Goal: Task Accomplishment & Management: Use online tool/utility

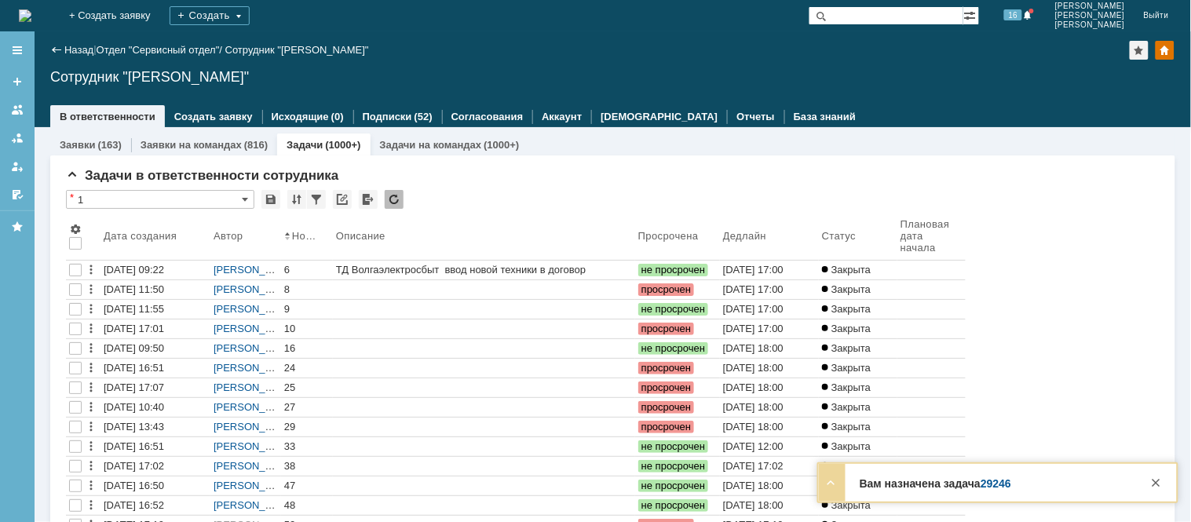
click at [31, 9] on img at bounding box center [25, 15] width 13 height 13
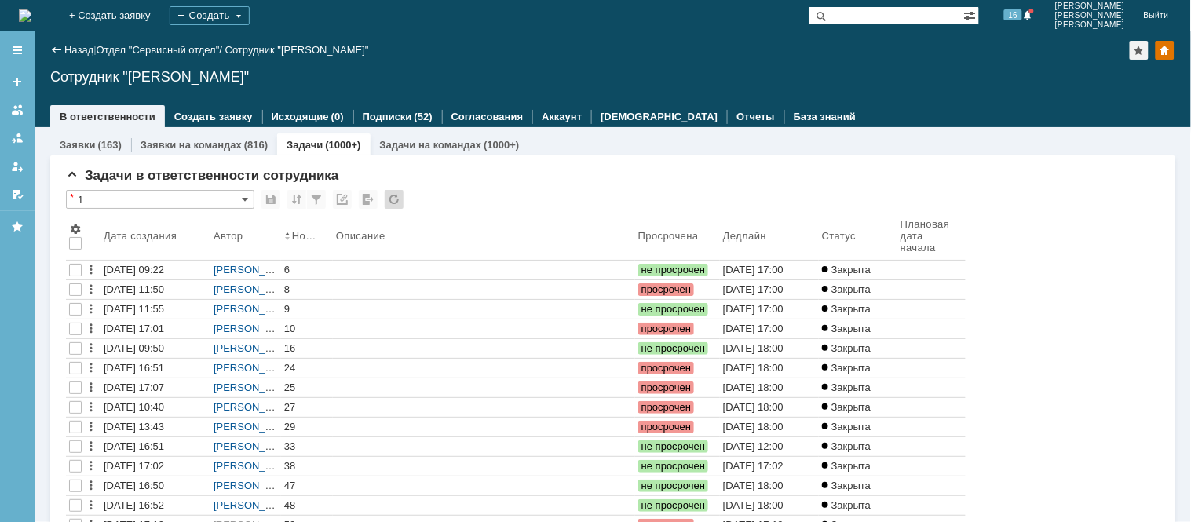
click at [167, 437] on link "[DATE] 16:51" at bounding box center [156, 446] width 110 height 19
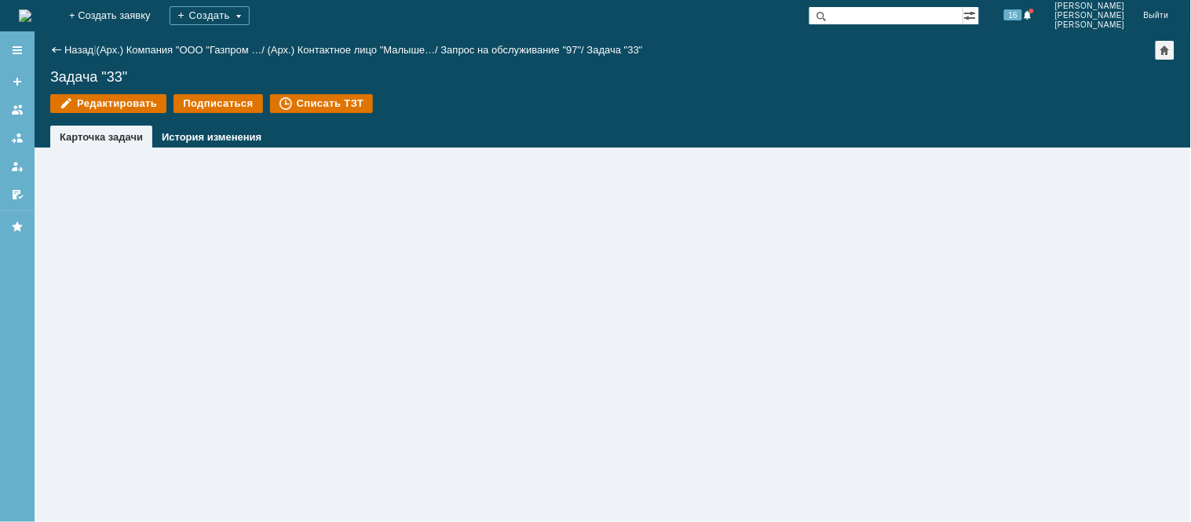
click at [19, 22] on img at bounding box center [25, 15] width 13 height 13
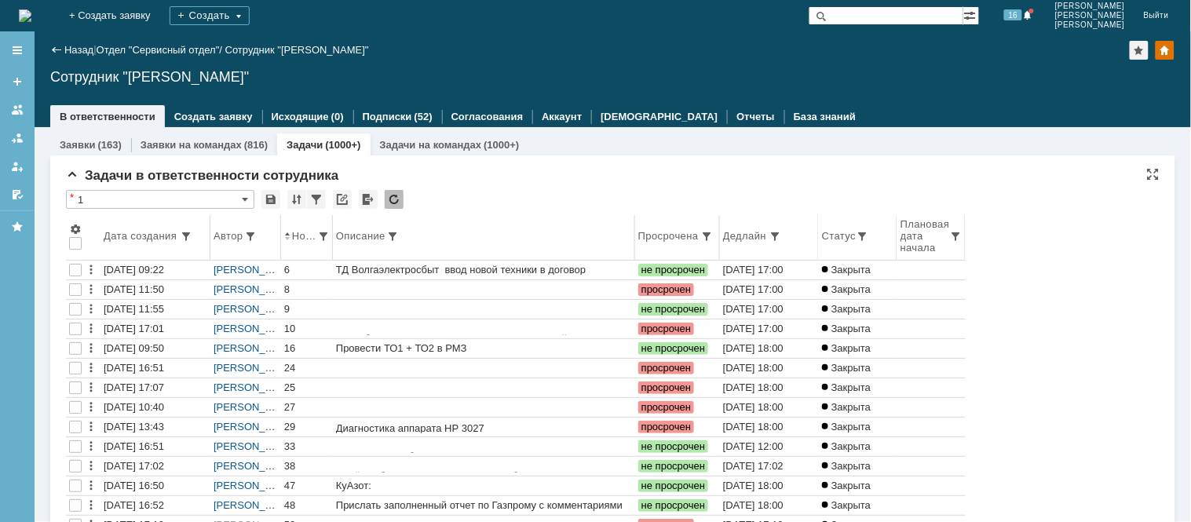
click at [133, 228] on th "Дата создания" at bounding box center [156, 238] width 110 height 46
click at [133, 236] on div "Дата создания" at bounding box center [149, 236] width 76 height 12
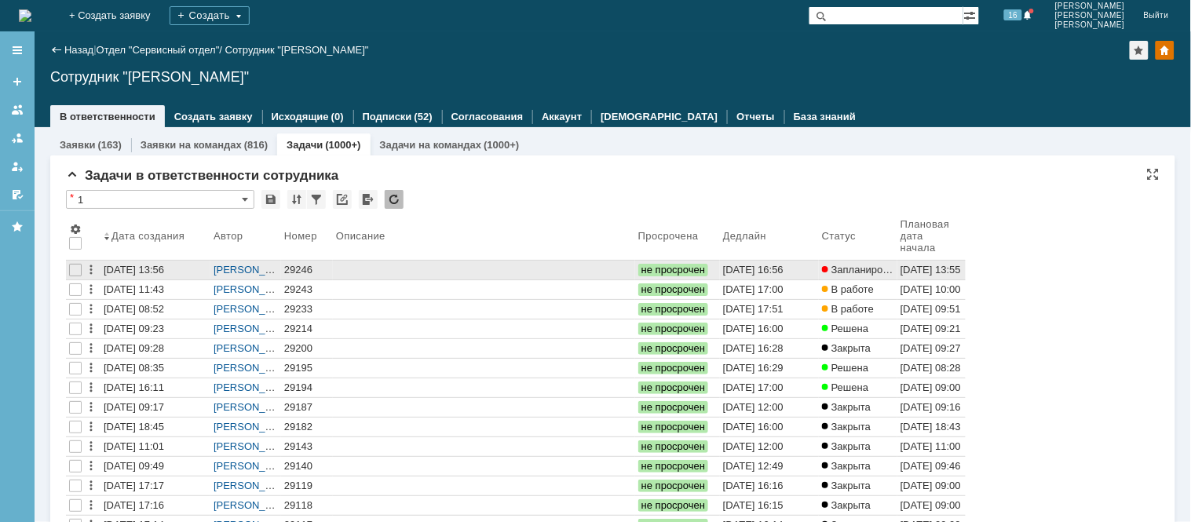
click at [303, 267] on div "29246" at bounding box center [307, 270] width 46 height 13
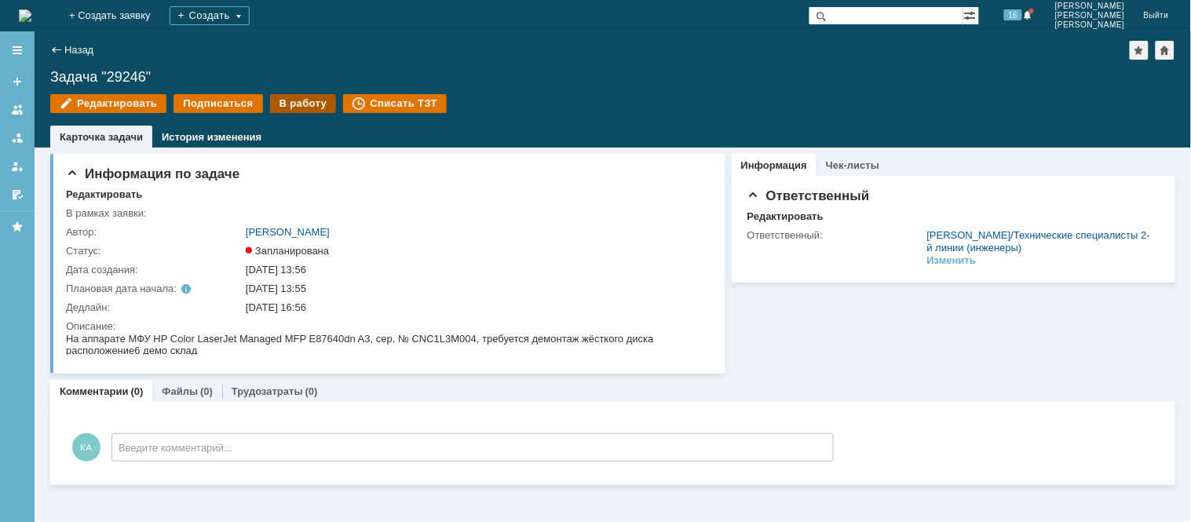
click at [291, 100] on div "В работу" at bounding box center [303, 103] width 67 height 19
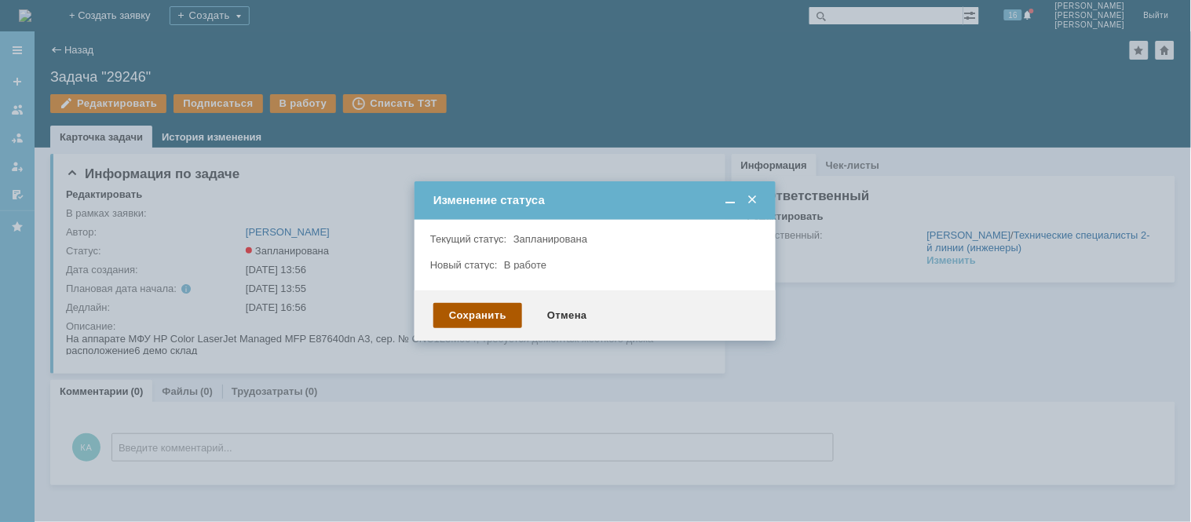
click at [477, 305] on div "Сохранить" at bounding box center [477, 315] width 89 height 25
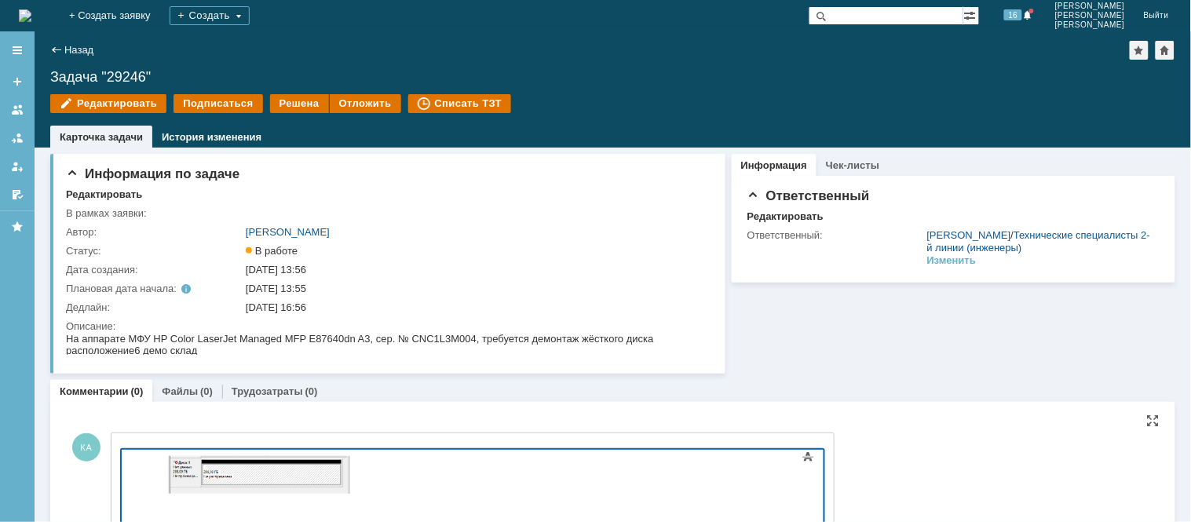
scroll to position [34, 0]
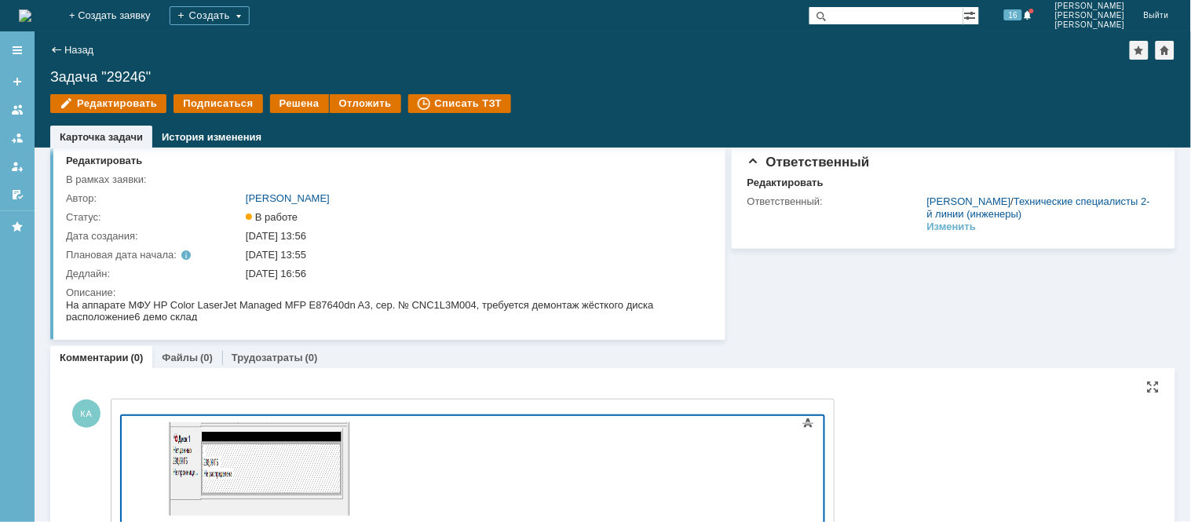
click at [360, 477] on div at bounding box center [248, 470] width 223 height 96
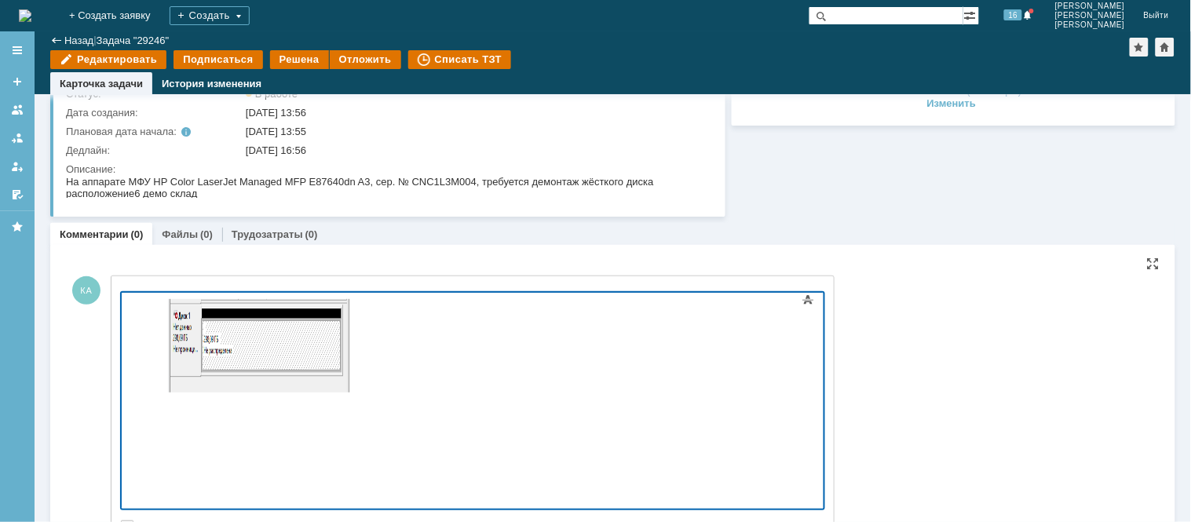
scroll to position [98, 0]
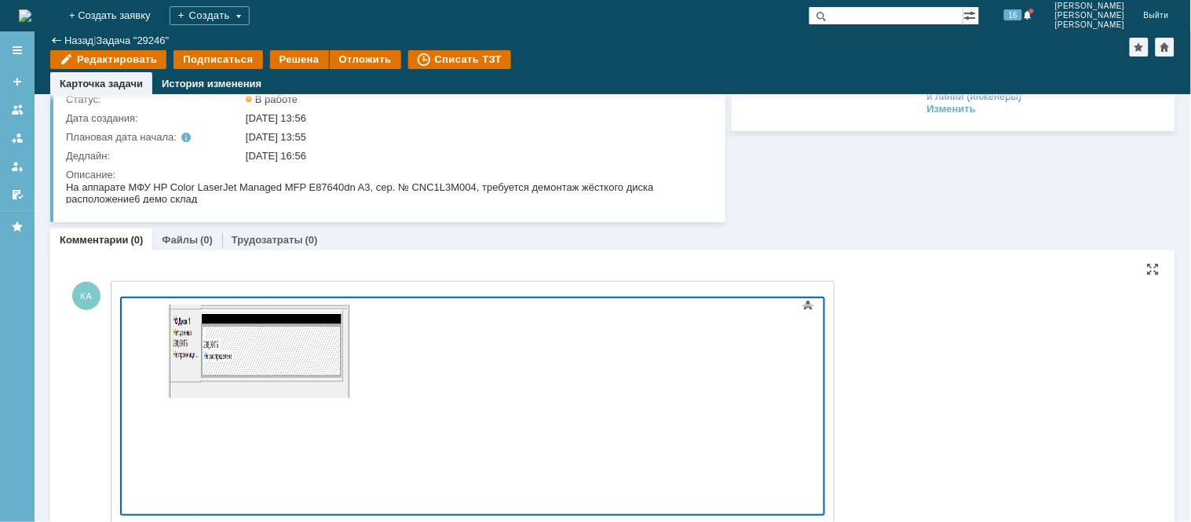
click at [361, 382] on img at bounding box center [249, 350] width 225 height 93
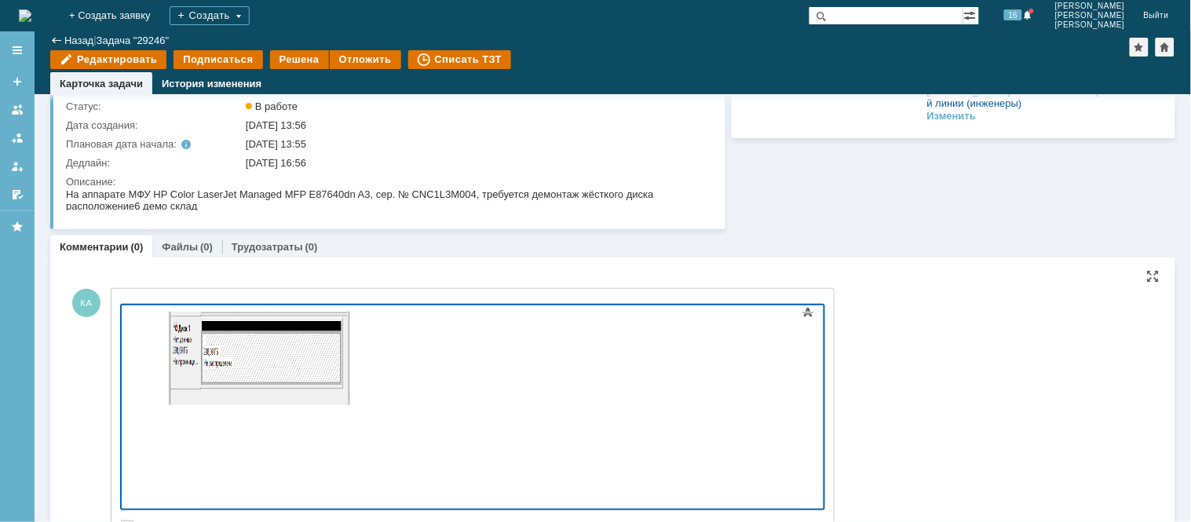
click at [360, 392] on div at bounding box center [248, 359] width 223 height 96
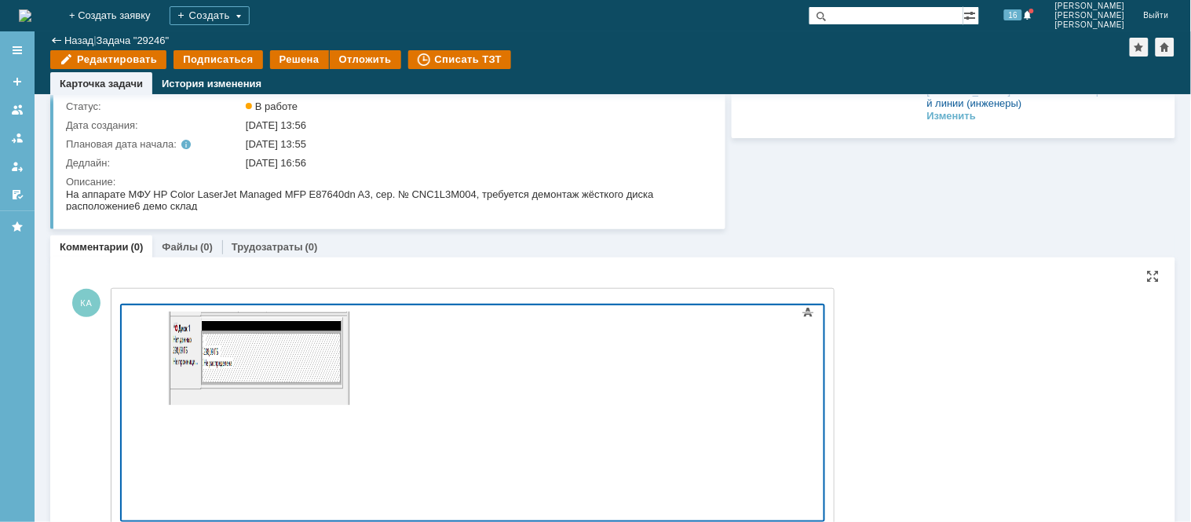
scroll to position [104, 0]
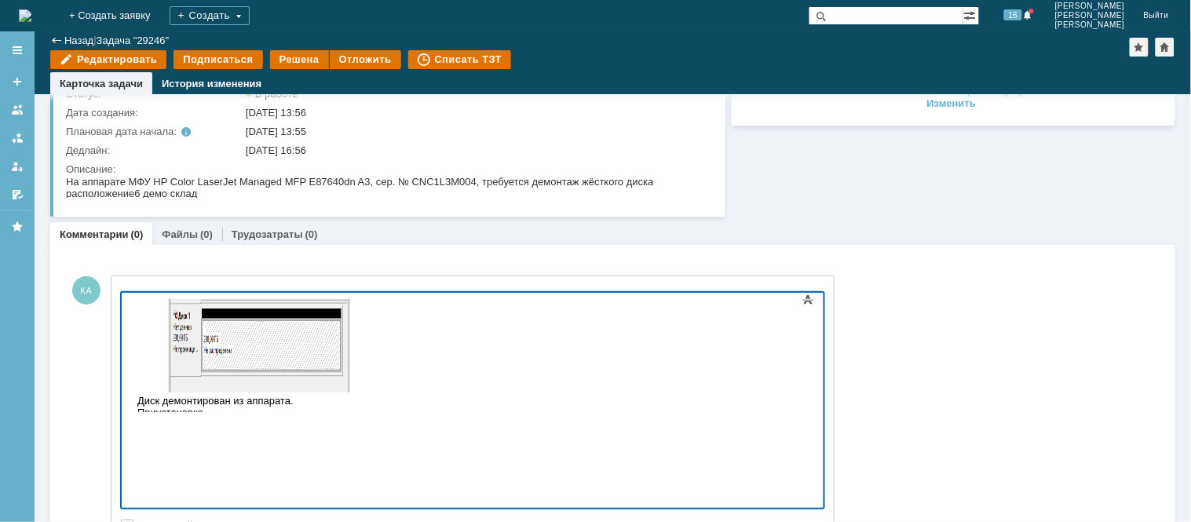
click at [316, 400] on div "Диск демонтирован из аппарата. Приустановке" at bounding box center [248, 406] width 223 height 24
click at [366, 410] on body "Диск демонтирован из аппарата. При установке" at bounding box center [248, 358] width 236 height 132
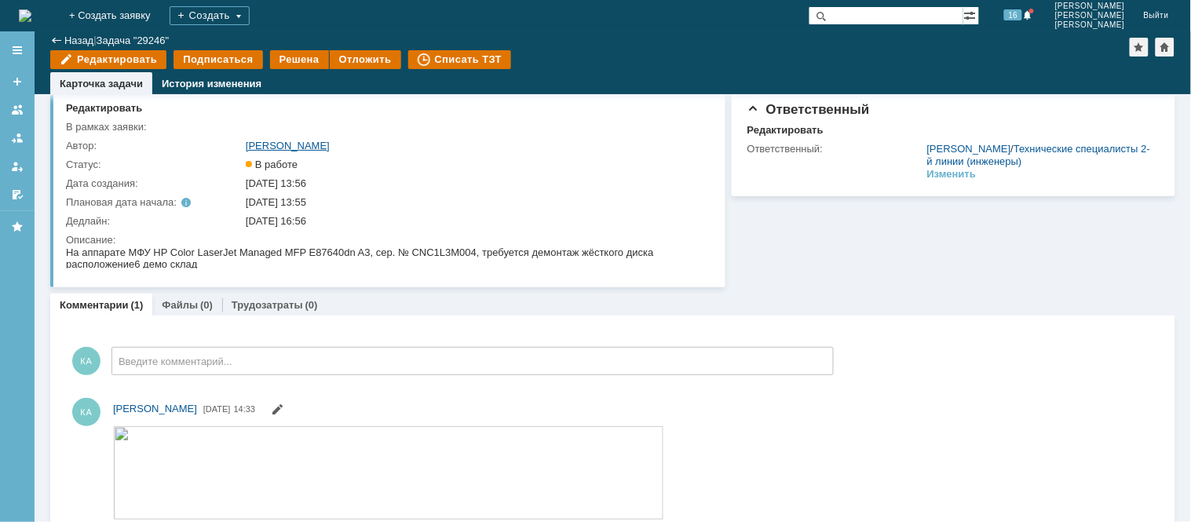
scroll to position [0, 0]
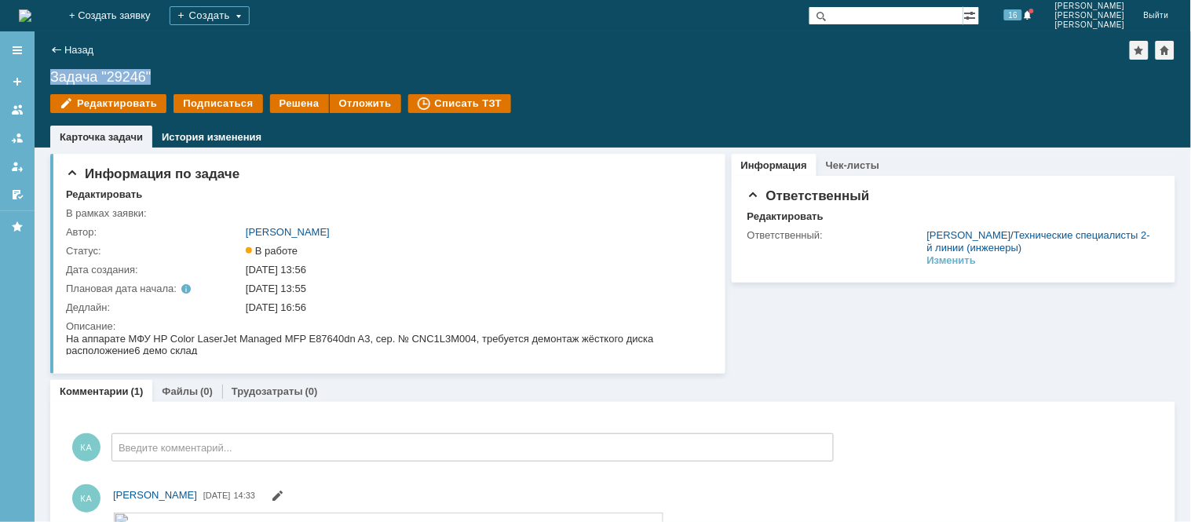
drag, startPoint x: 159, startPoint y: 74, endPoint x: 51, endPoint y: 75, distance: 107.6
click at [51, 75] on div "Задача "29246"" at bounding box center [612, 77] width 1125 height 16
copy div "Задача "29246""
